Goal: Information Seeking & Learning: Understand process/instructions

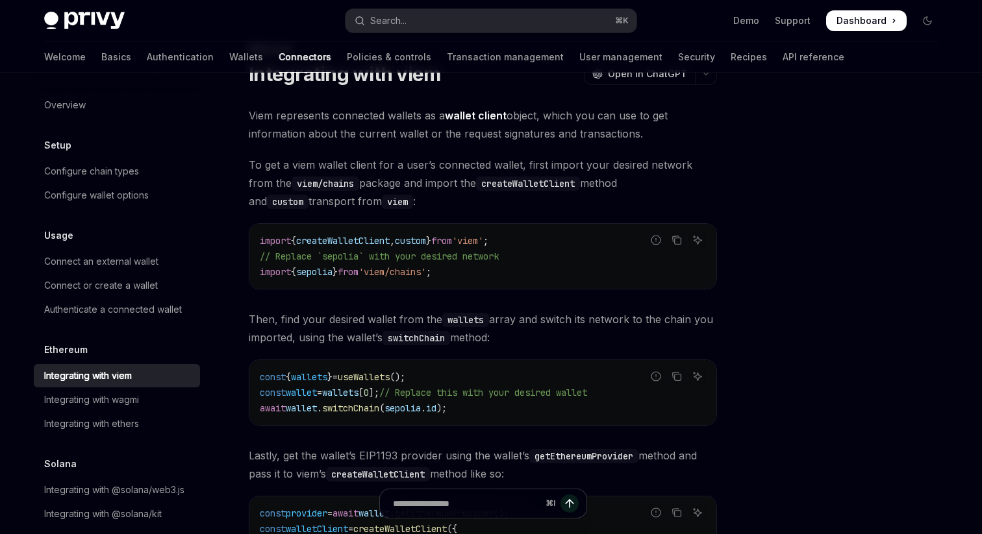
scroll to position [67, 0]
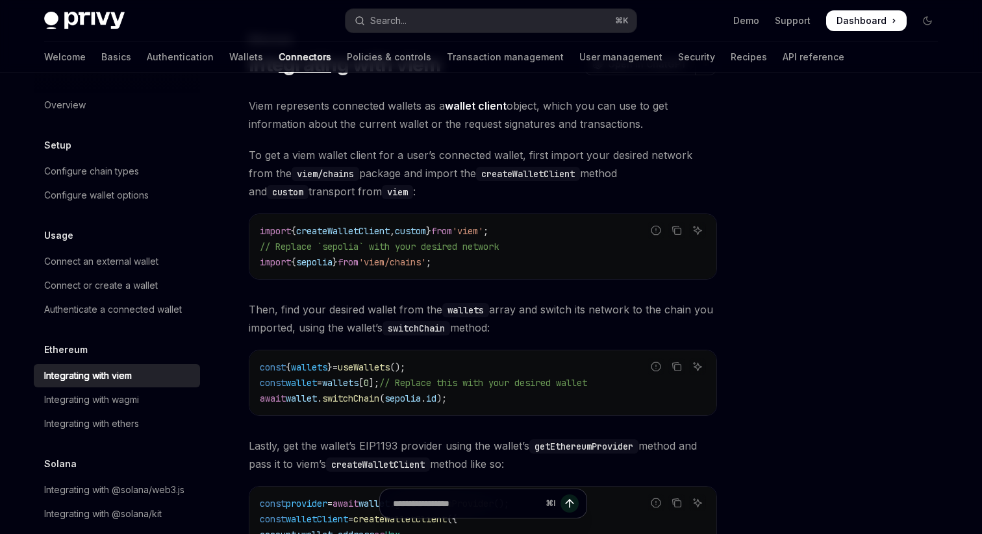
click at [799, 192] on div at bounding box center [849, 317] width 197 height 436
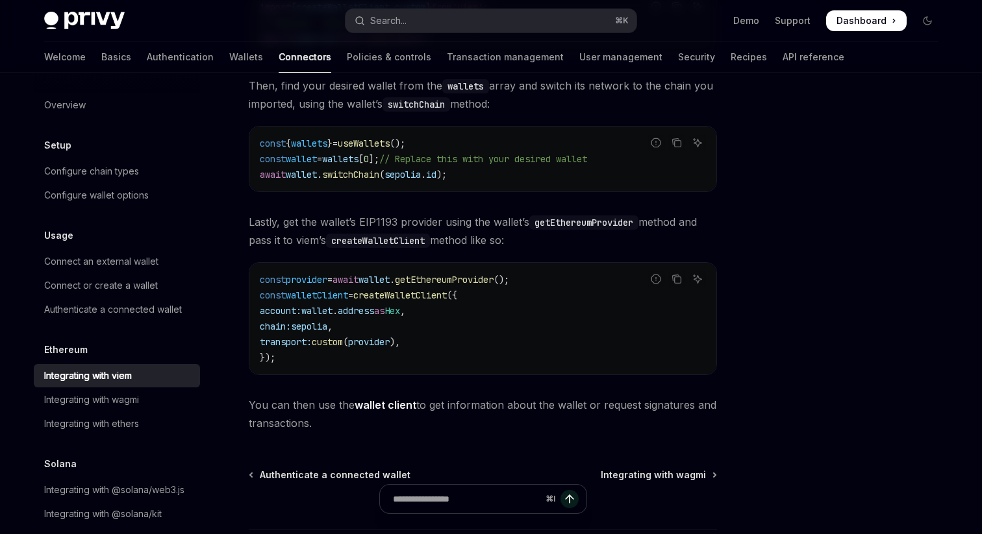
scroll to position [305, 0]
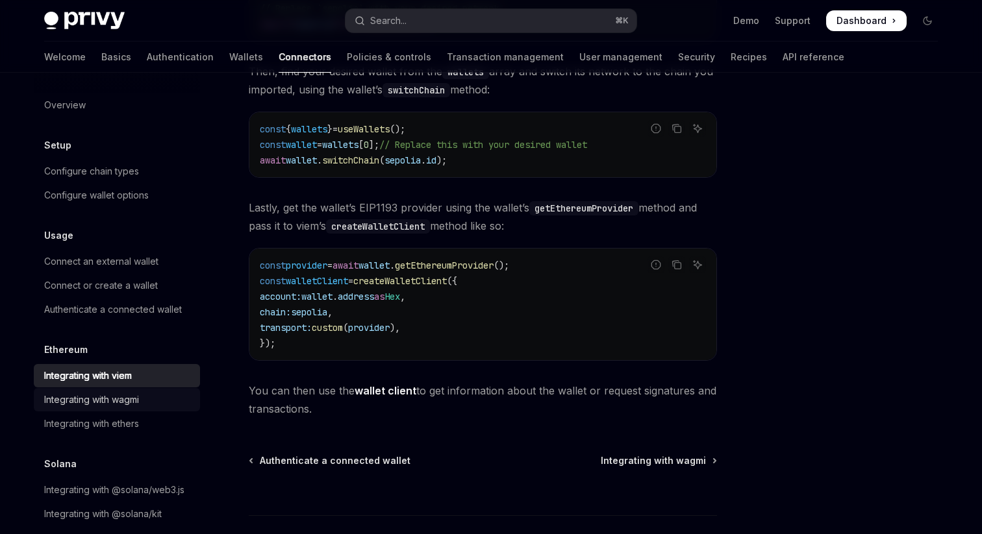
click at [146, 405] on div "Integrating with wagmi" at bounding box center [118, 400] width 148 height 16
type textarea "*"
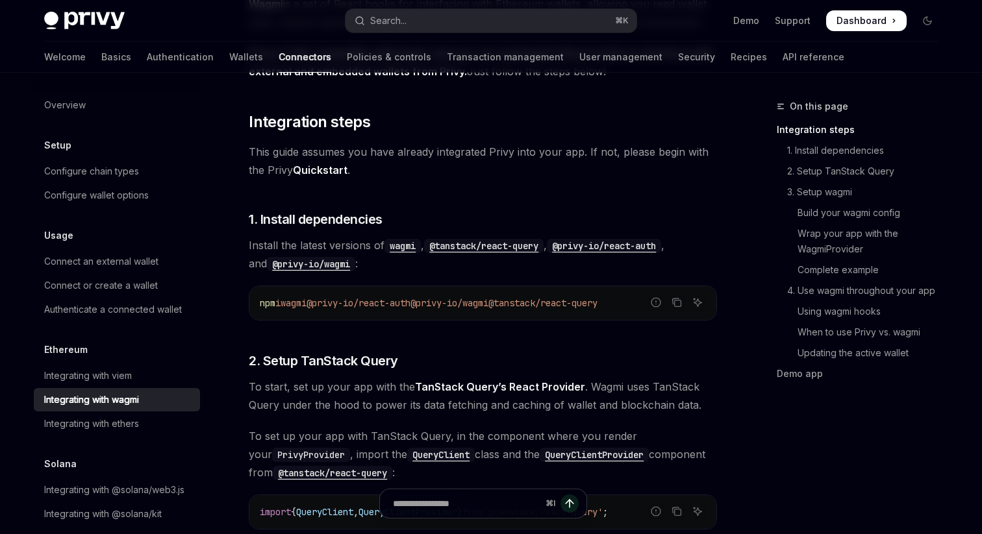
scroll to position [257, 0]
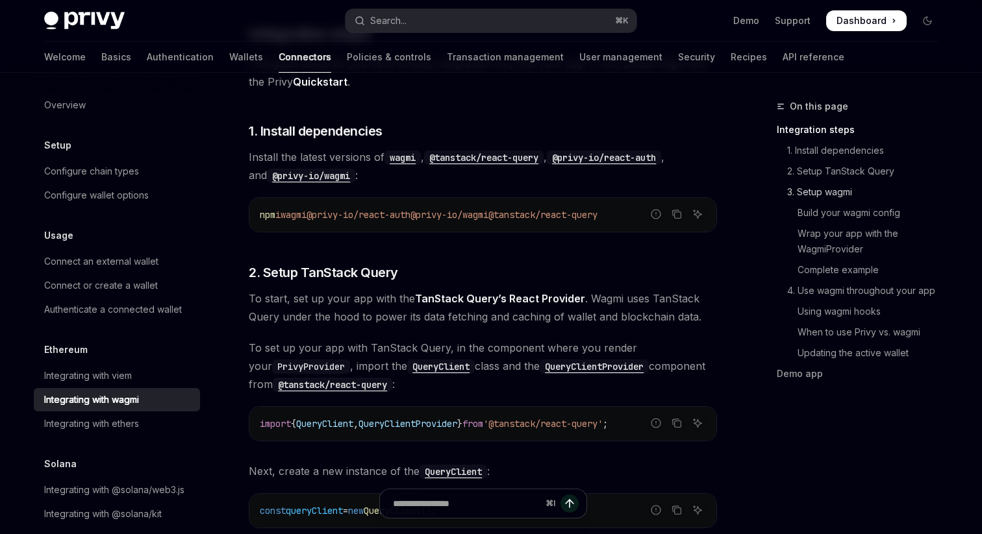
click at [814, 190] on link "3. Setup wagmi" at bounding box center [862, 192] width 171 height 21
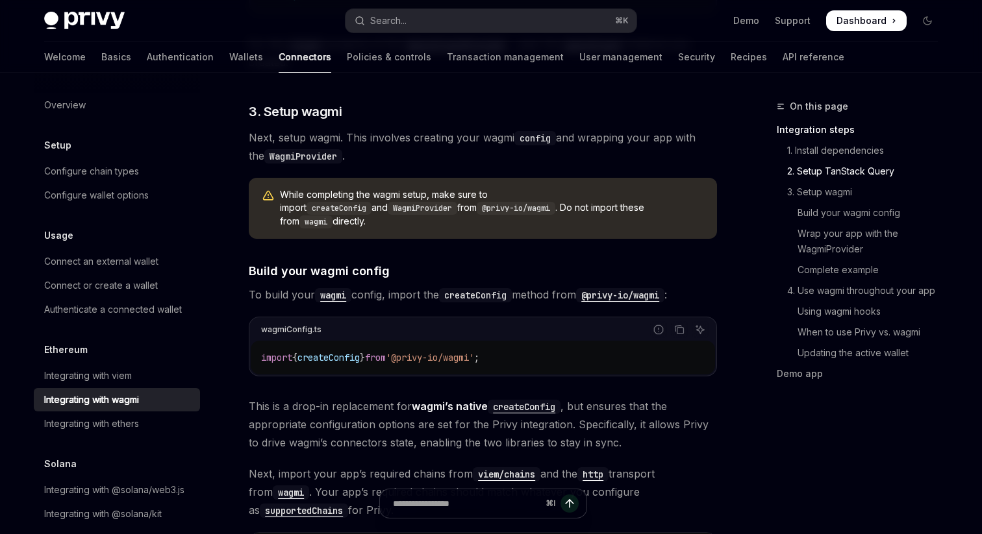
scroll to position [936, 0]
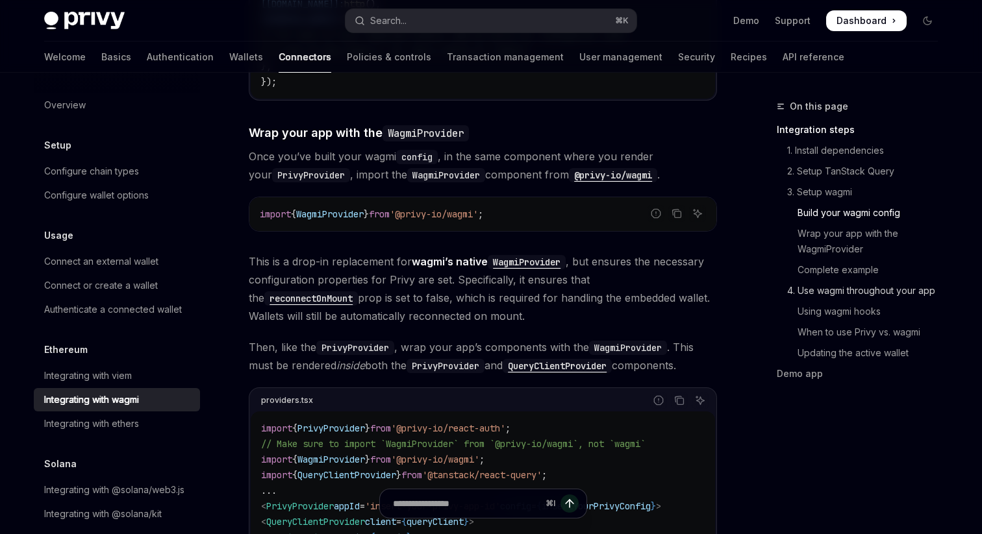
click at [838, 294] on link "4. Use wagmi throughout your app" at bounding box center [862, 290] width 171 height 21
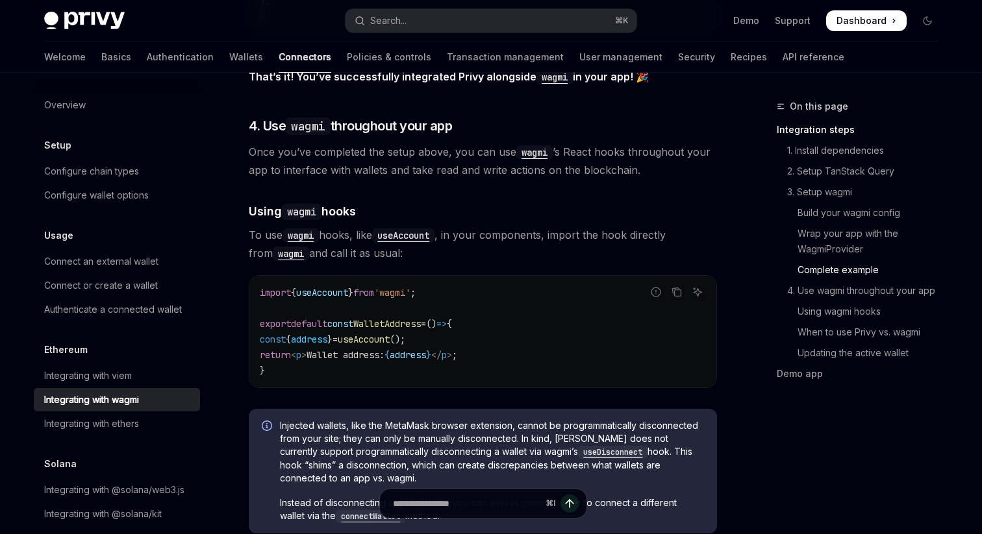
scroll to position [2831, 0]
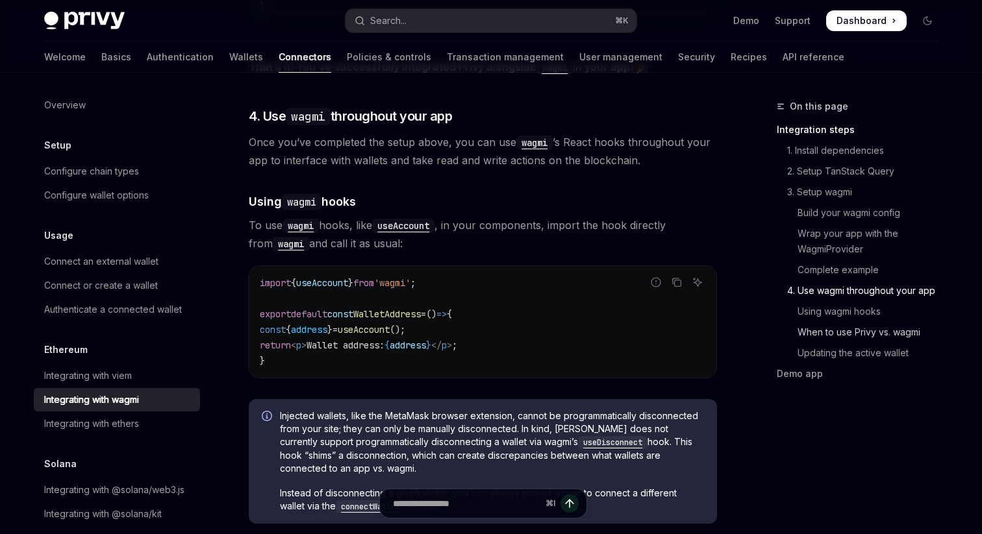
click at [897, 335] on link "When to use Privy vs. wagmi" at bounding box center [862, 332] width 171 height 21
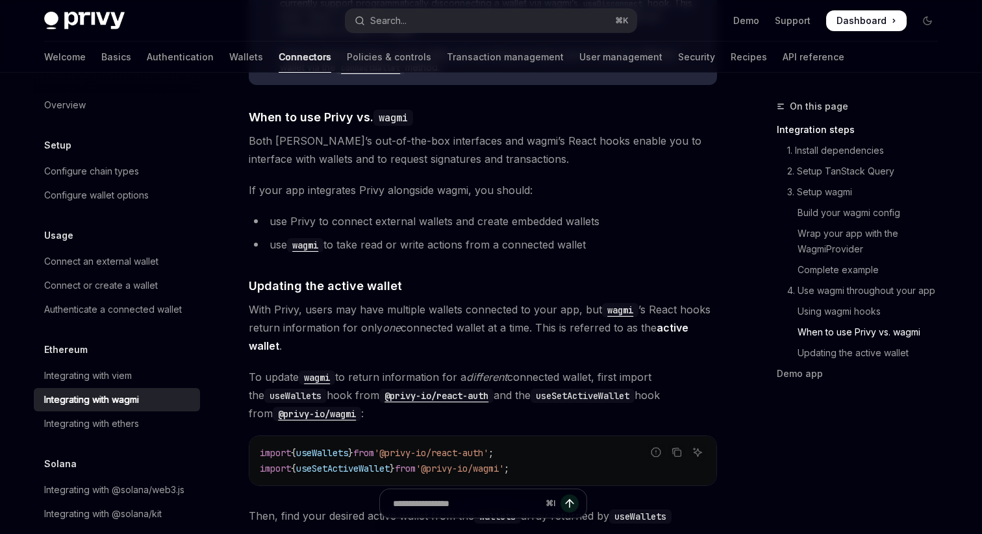
scroll to position [3270, 0]
drag, startPoint x: 597, startPoint y: 241, endPoint x: 242, endPoint y: 183, distance: 359.8
copy div "If your app integrates Privy alongside wagmi, you should: use Privy to connect …"
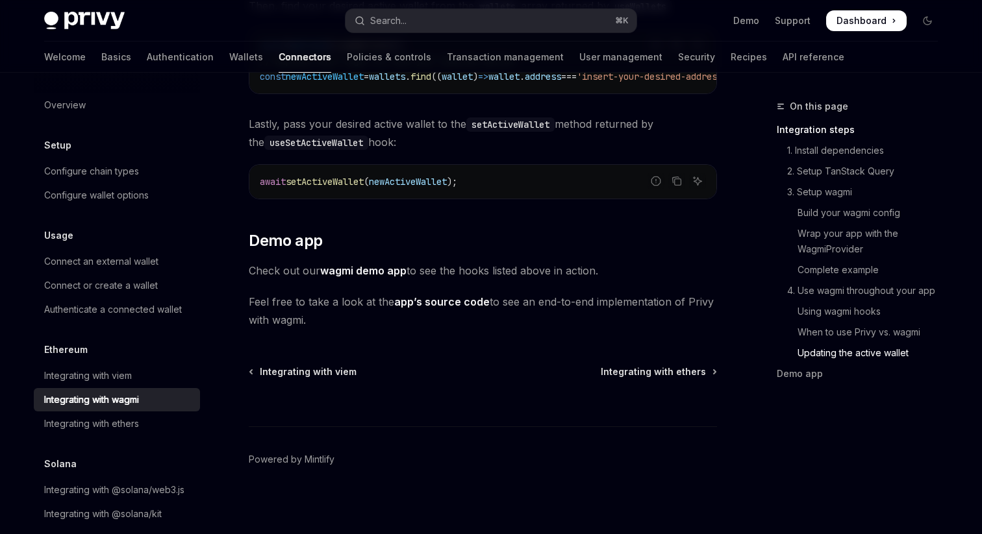
scroll to position [5, 0]
